Goal: Check status: Check status

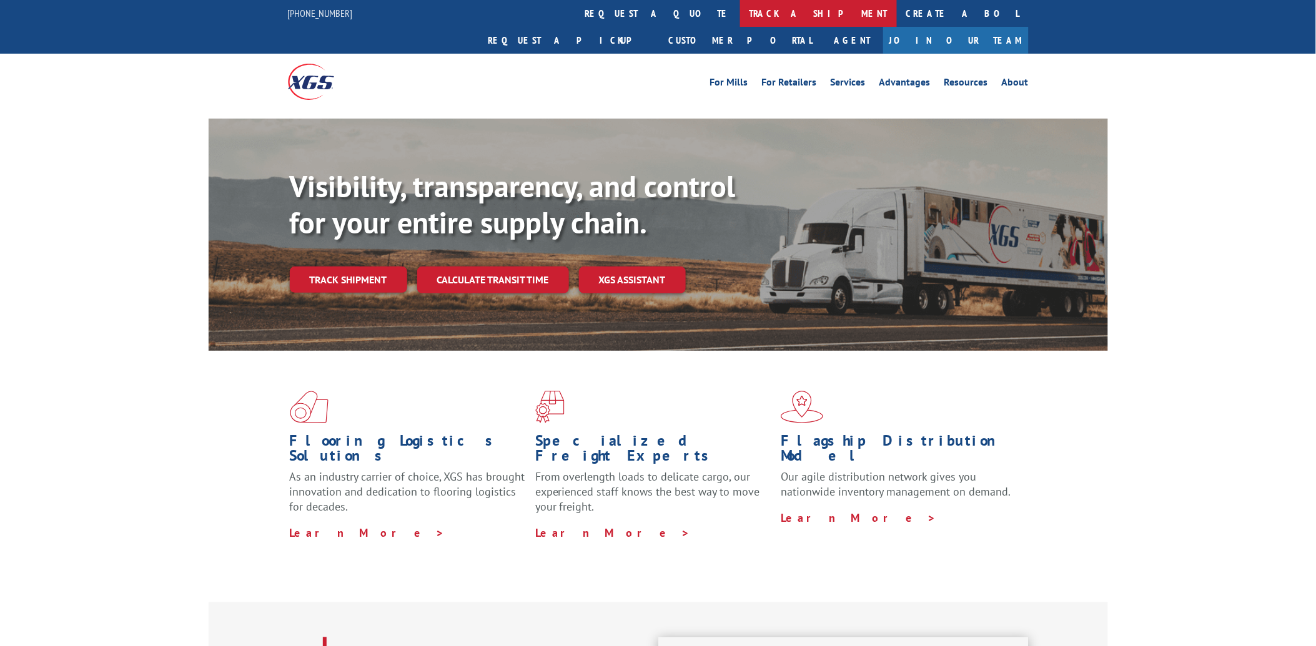
click at [740, 17] on link "track a shipment" at bounding box center [818, 13] width 157 height 27
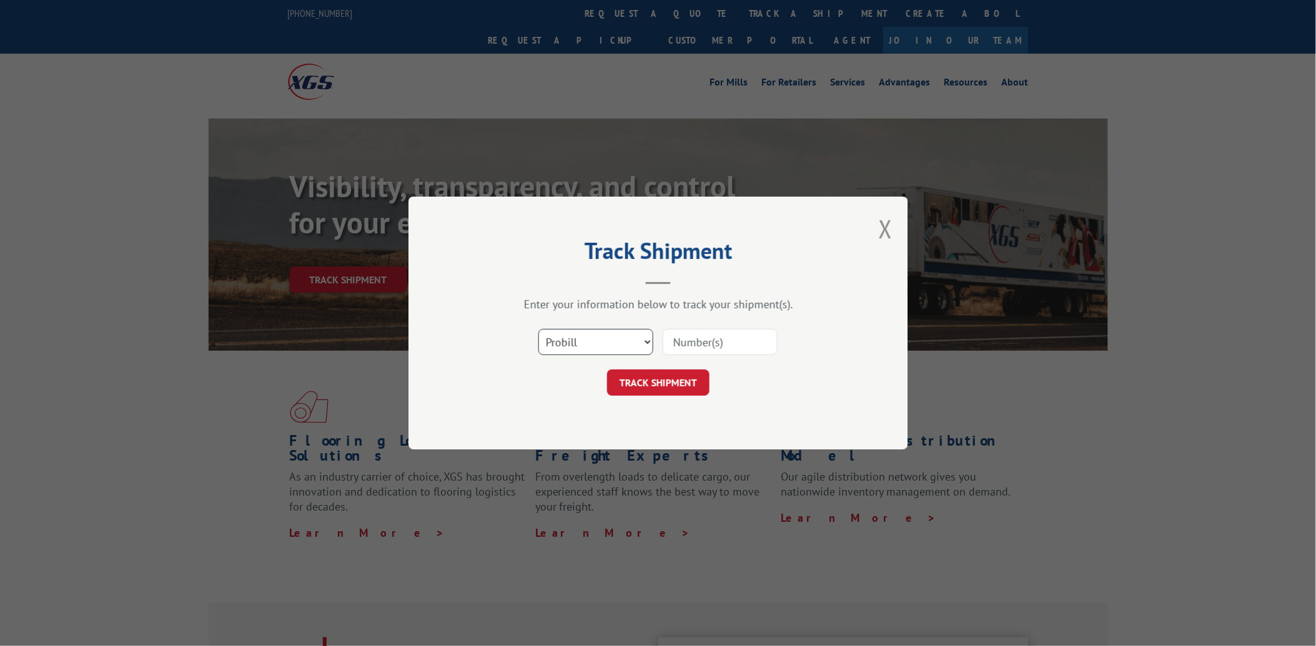
drag, startPoint x: 598, startPoint y: 345, endPoint x: 592, endPoint y: 353, distance: 9.9
click at [598, 345] on select "Select category... Probill BOL PO" at bounding box center [595, 342] width 115 height 26
select select "po"
click at [538, 329] on select "Select category... Probill BOL PO" at bounding box center [595, 342] width 115 height 26
click at [698, 344] on input at bounding box center [720, 342] width 115 height 26
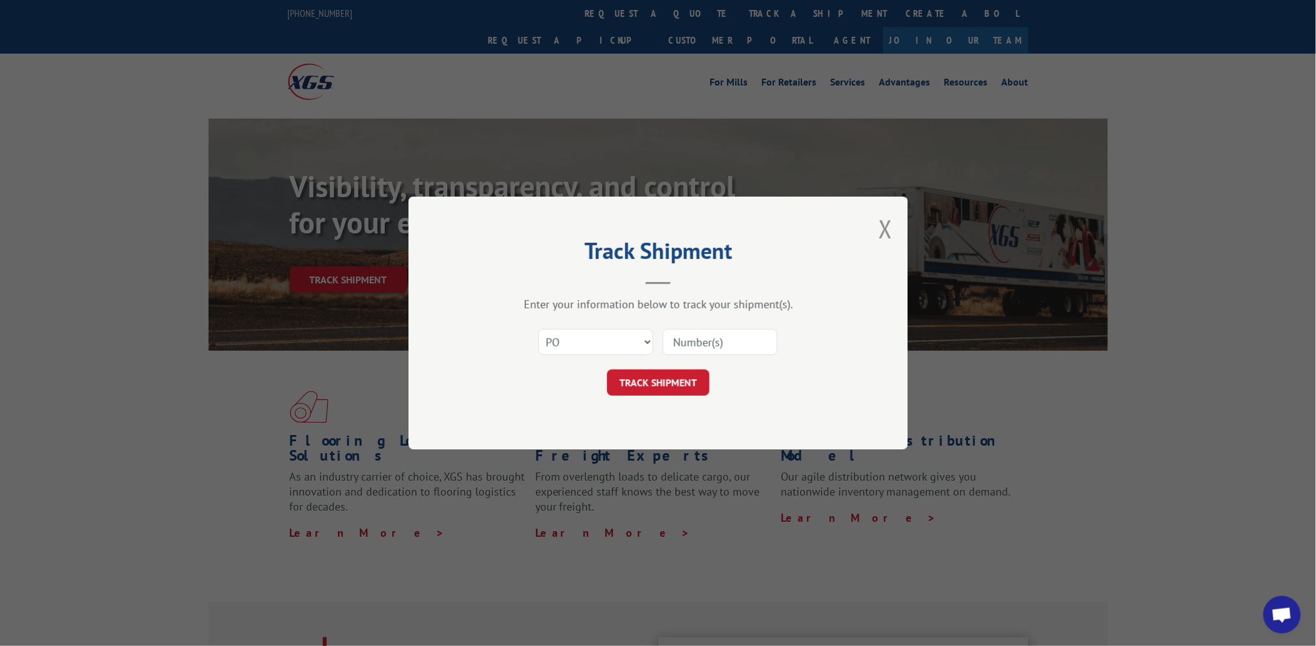
paste input "21536132"
type input "21536132"
click at [676, 382] on button "TRACK SHIPMENT" at bounding box center [658, 383] width 102 height 26
